Goal: Task Accomplishment & Management: Complete application form

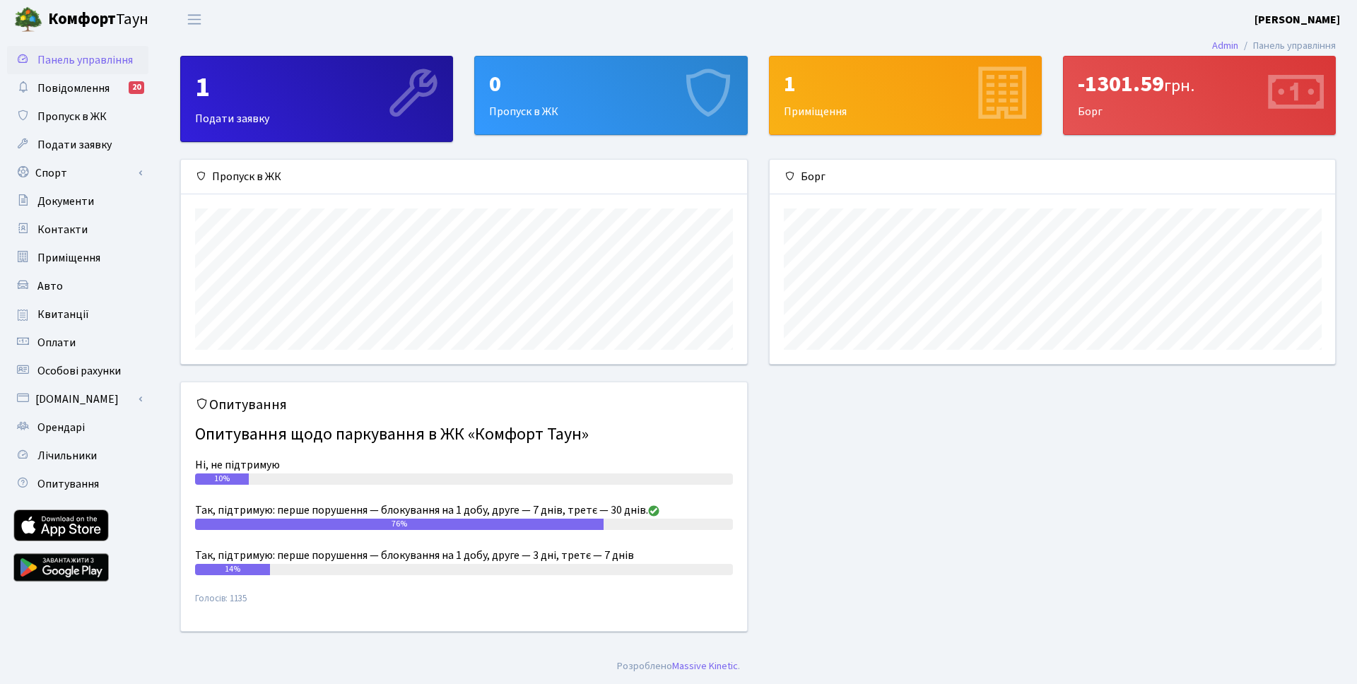
scroll to position [204, 565]
click at [584, 112] on div "0 Пропуск в ЖК" at bounding box center [610, 96] width 271 height 78
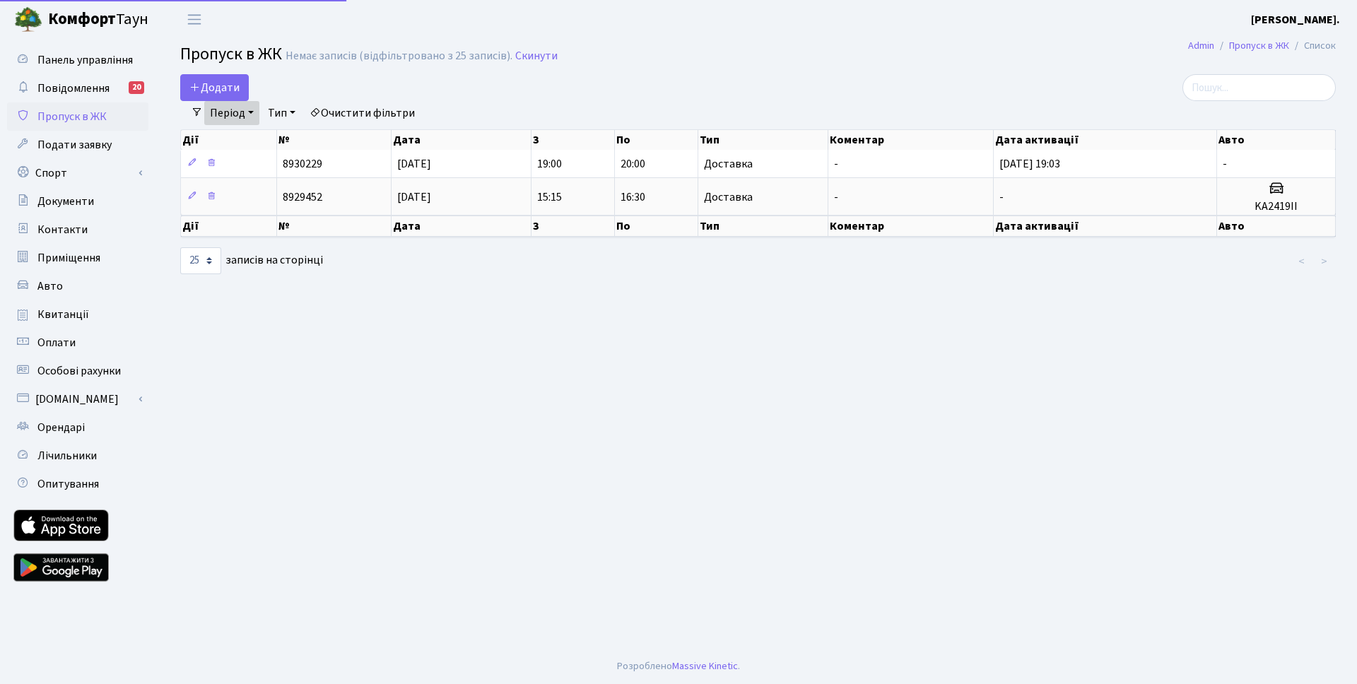
select select "25"
click at [249, 110] on link "Період" at bounding box center [231, 113] width 55 height 24
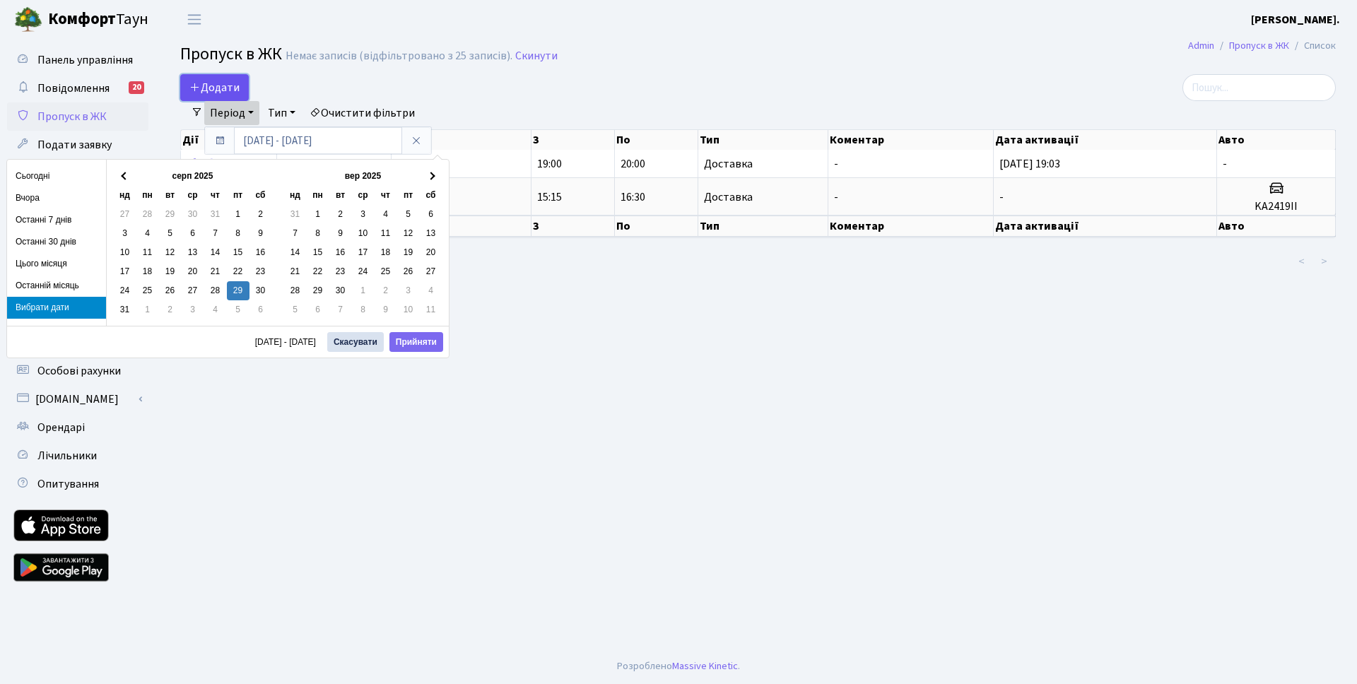
click at [229, 76] on link "Додати" at bounding box center [214, 87] width 69 height 27
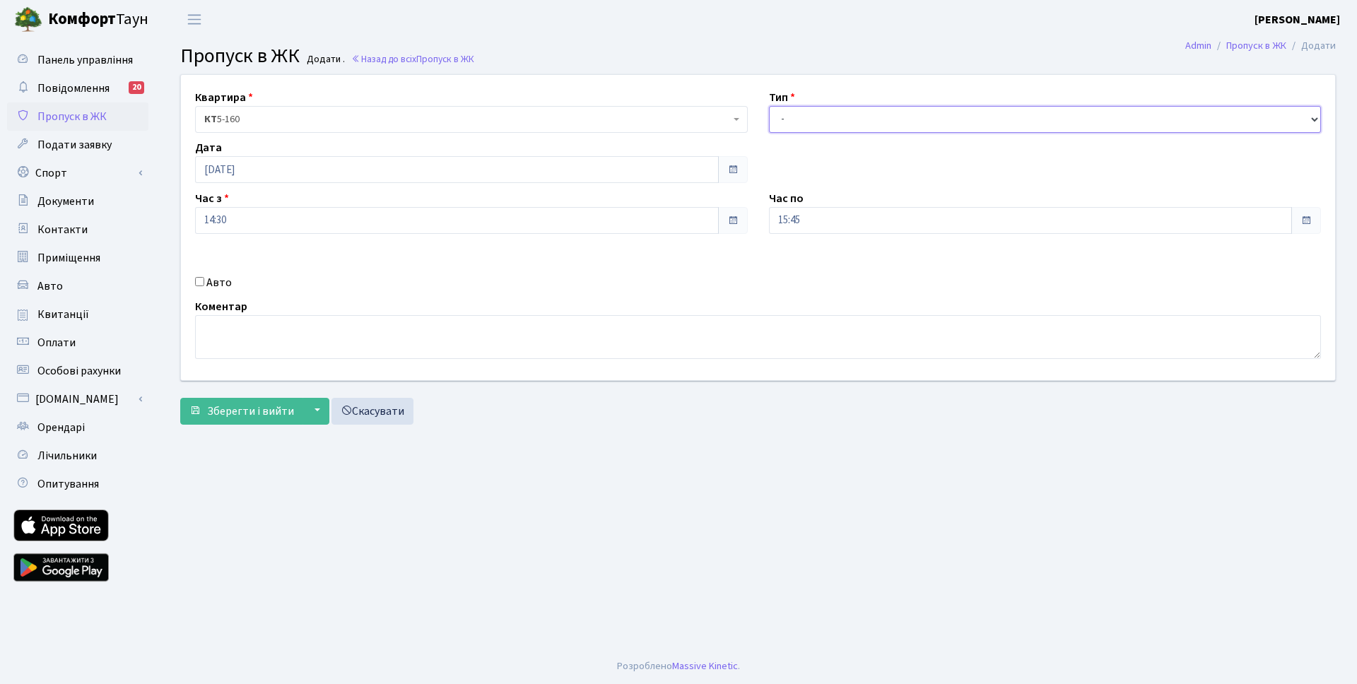
click at [851, 117] on select "- Доставка Таксі Гості Сервіс" at bounding box center [1045, 119] width 553 height 27
select select "3"
click at [769, 106] on select "- Доставка Таксі Гості Сервіс" at bounding box center [1045, 119] width 553 height 27
click at [230, 416] on span "Зберегти і вийти" at bounding box center [250, 412] width 87 height 16
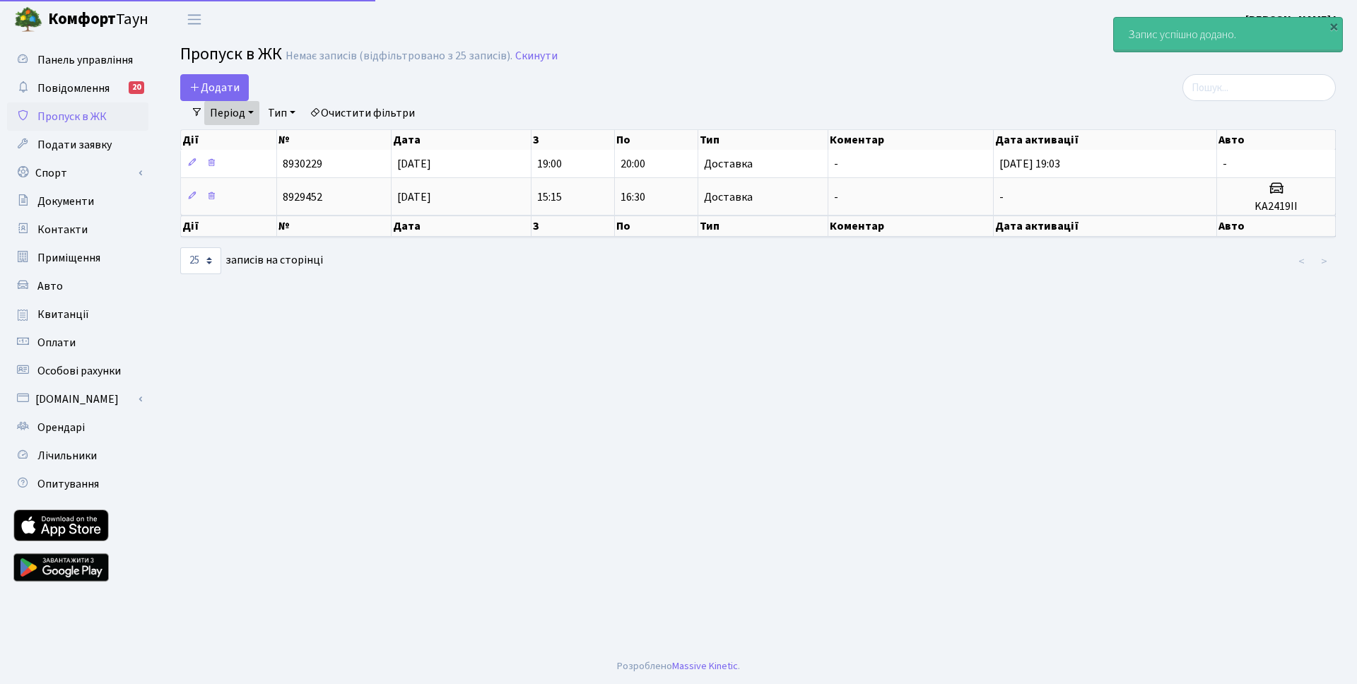
select select "25"
click at [244, 107] on link "Період" at bounding box center [231, 113] width 55 height 24
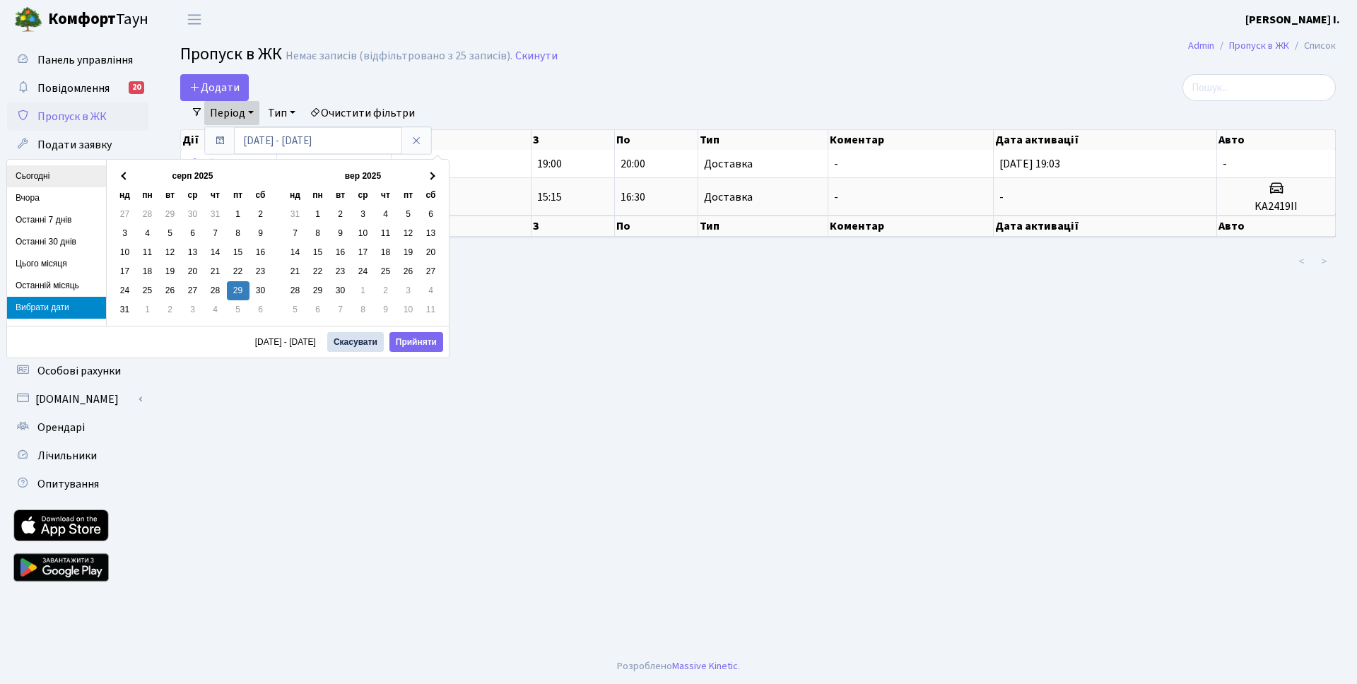
click at [39, 177] on li "Сьогодні" at bounding box center [56, 176] width 99 height 22
